Goal: Information Seeking & Learning: Learn about a topic

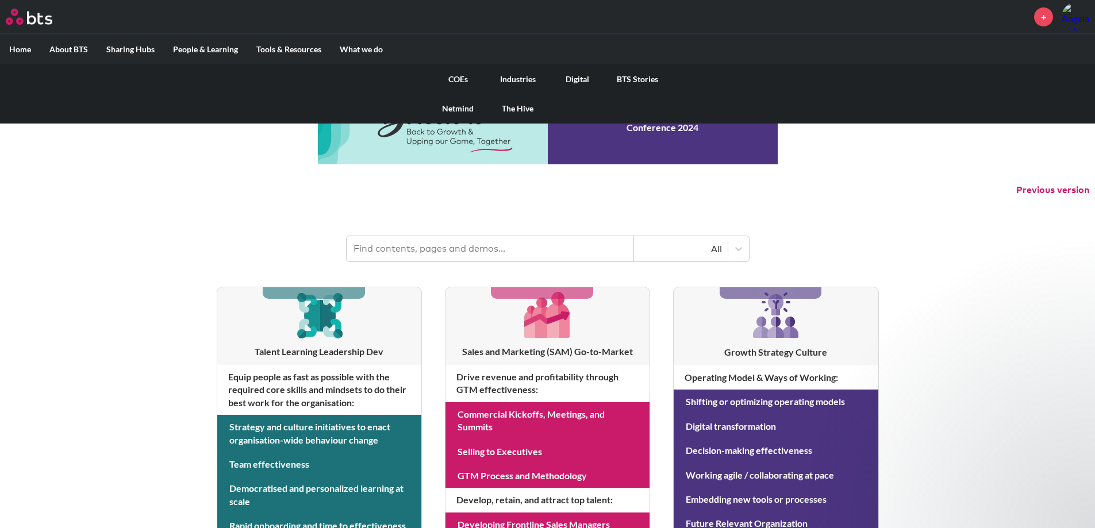
click at [462, 80] on link "COEs" at bounding box center [458, 79] width 60 height 30
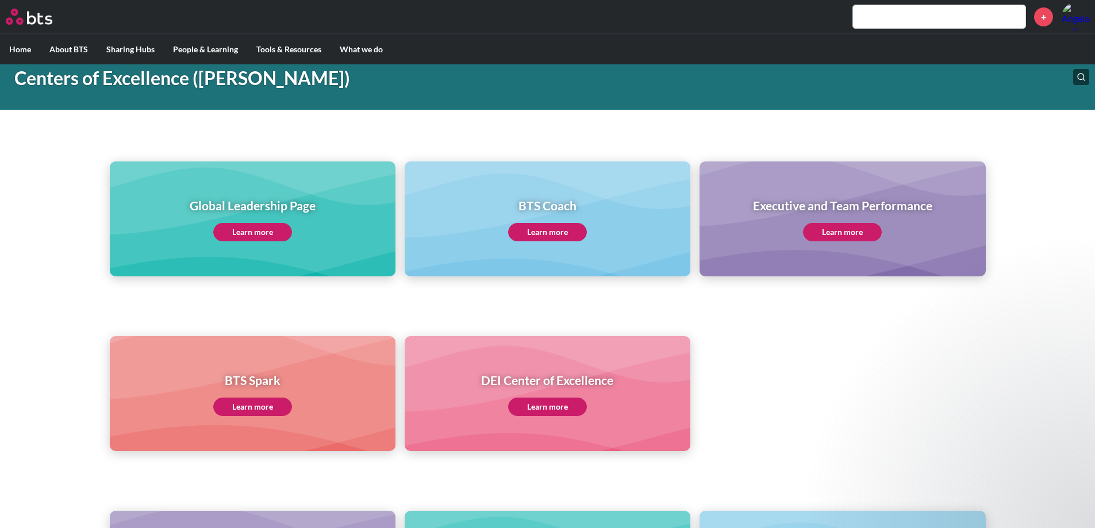
scroll to position [57, 0]
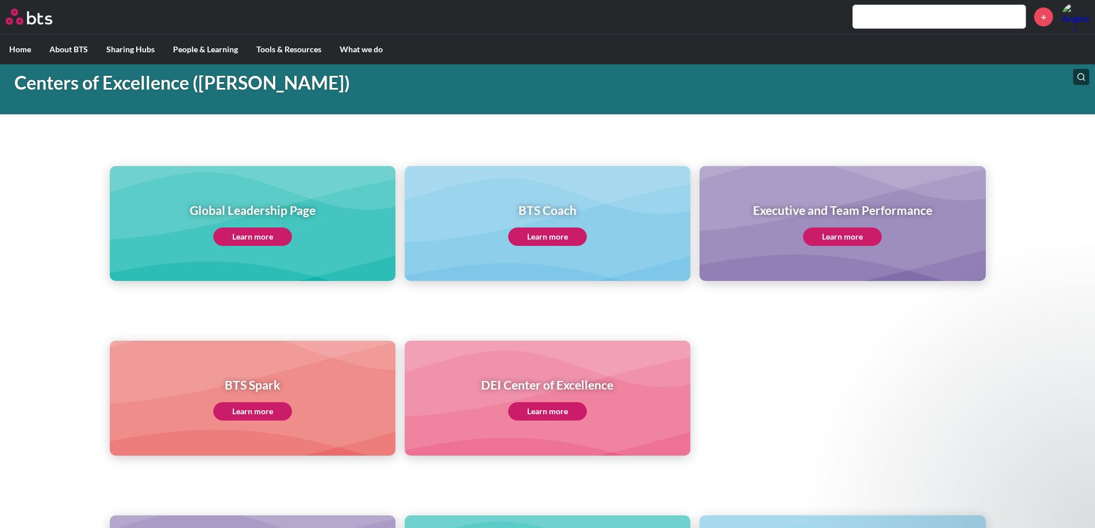
click at [868, 230] on link "Learn more" at bounding box center [842, 237] width 79 height 18
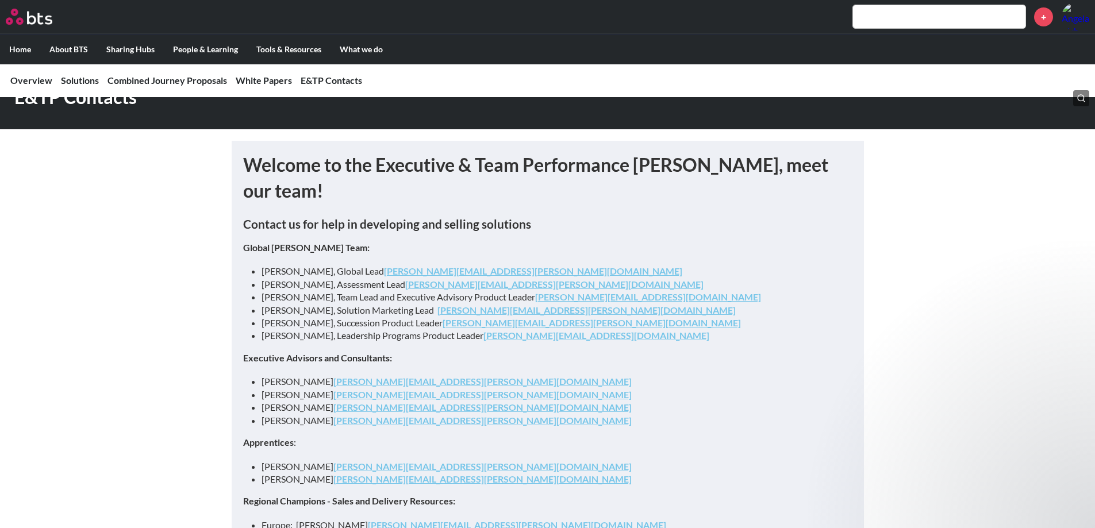
scroll to position [2989, 0]
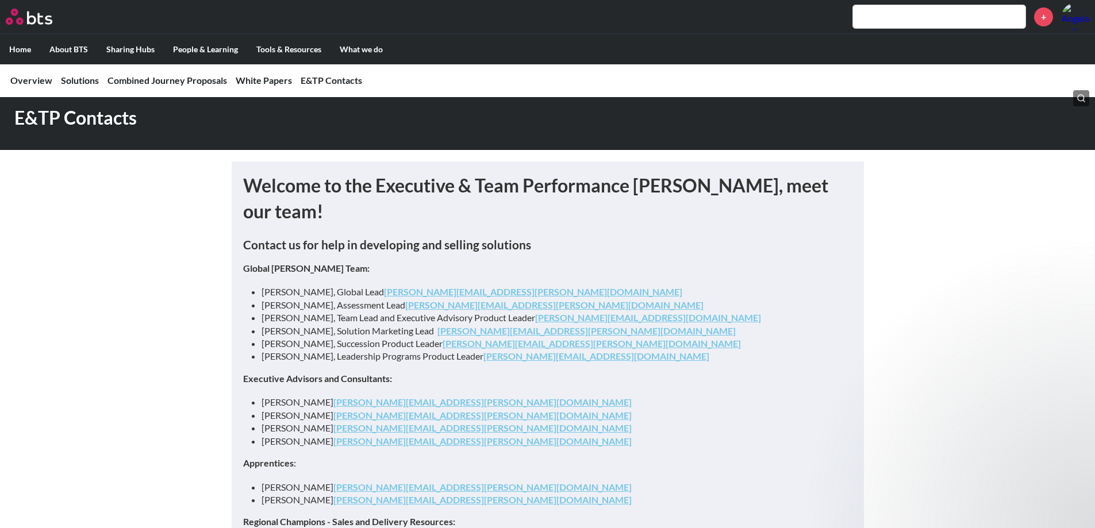
drag, startPoint x: 249, startPoint y: 159, endPoint x: 249, endPoint y: 174, distance: 15.0
click at [249, 174] on h1 "Welcome to the Executive & Team Performance [PERSON_NAME], meet our team!" at bounding box center [547, 199] width 609 height 52
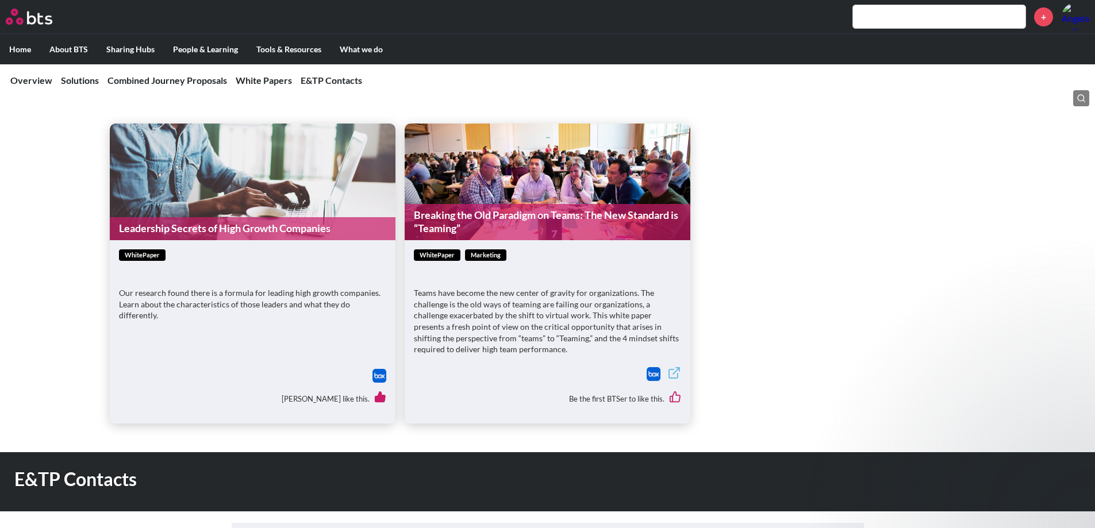
scroll to position [2600, 0]
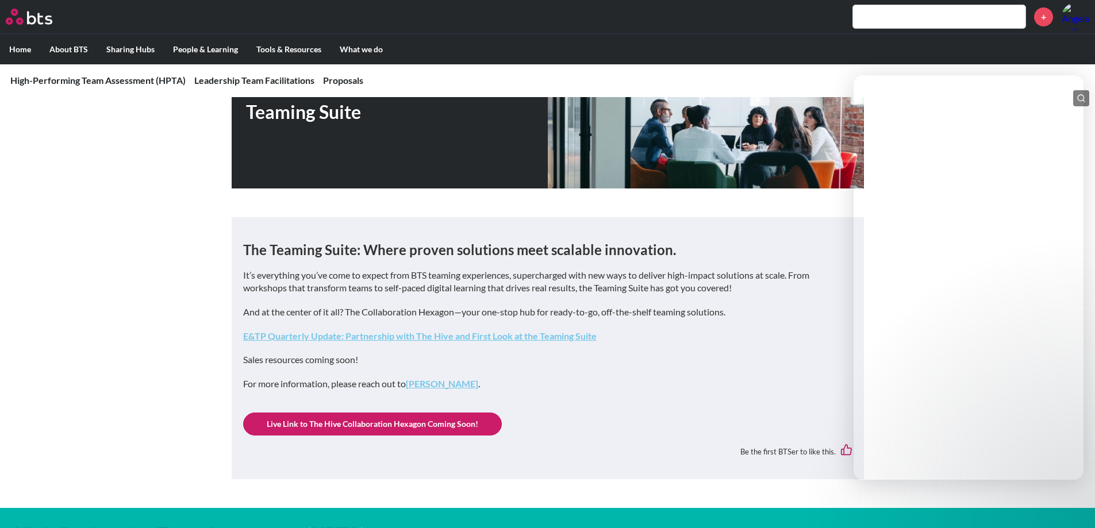
scroll to position [172, 0]
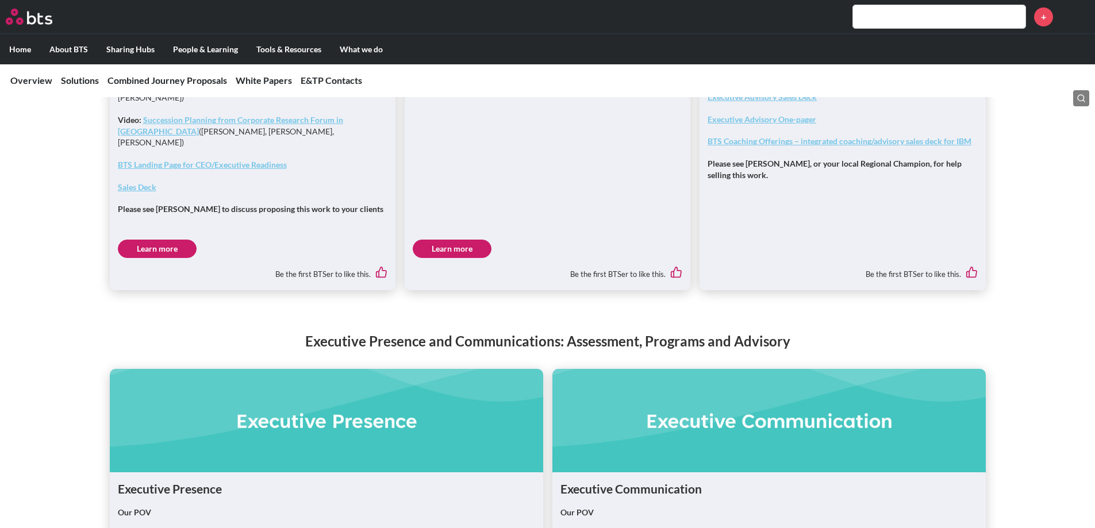
scroll to position [1163, 0]
